Goal: Navigation & Orientation: Go to known website

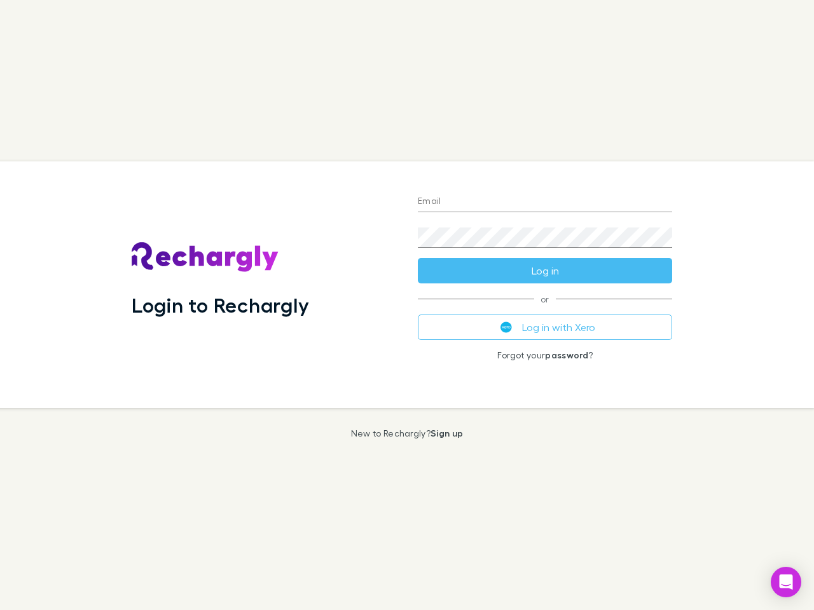
click at [407, 305] on div "Login to Rechargly" at bounding box center [264, 284] width 286 height 247
click at [545, 202] on input "Email" at bounding box center [545, 202] width 254 height 20
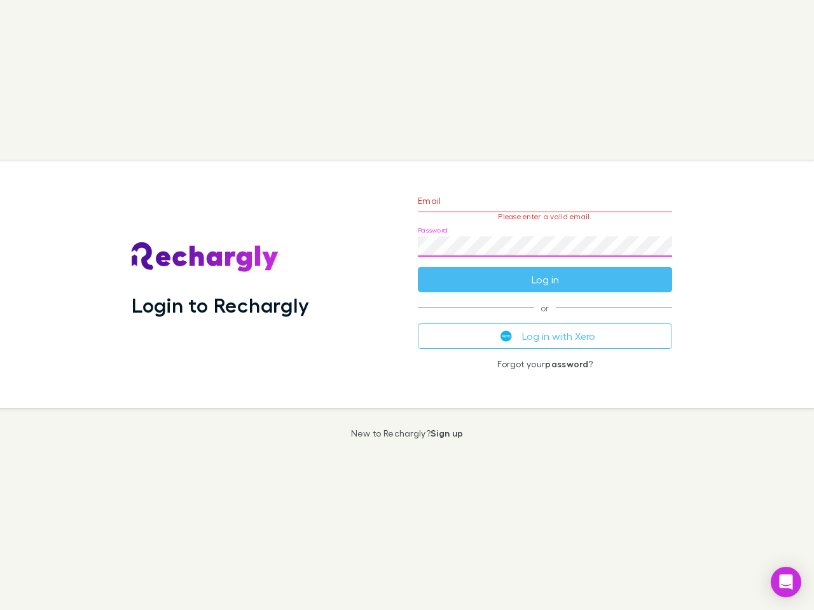
click at [545, 271] on form "Email Please enter a valid email. Password Log in" at bounding box center [545, 237] width 254 height 111
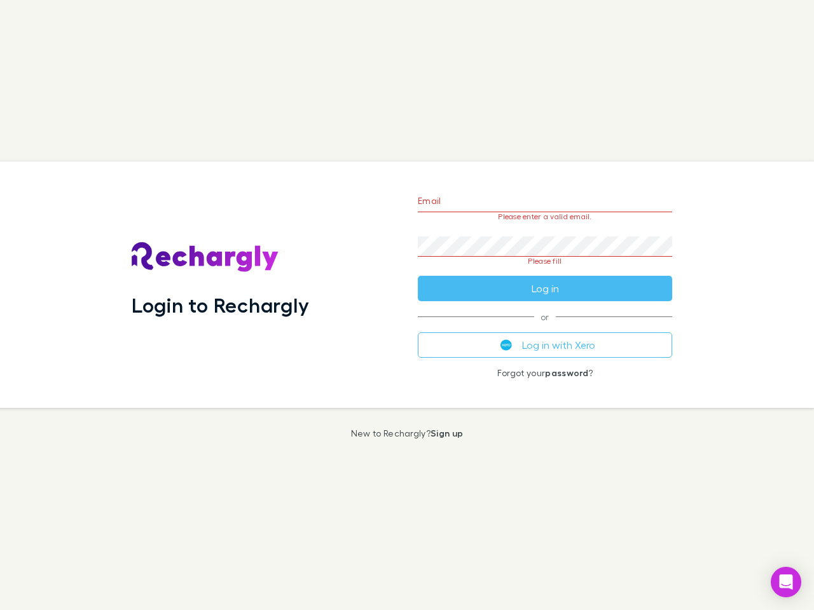
click at [545, 327] on div "Email Please enter a valid email. Password Please fill Log in or Log in with Xe…" at bounding box center [544, 284] width 275 height 247
click at [786, 582] on icon "Open Intercom Messenger" at bounding box center [785, 582] width 13 height 15
